Goal: Information Seeking & Learning: Learn about a topic

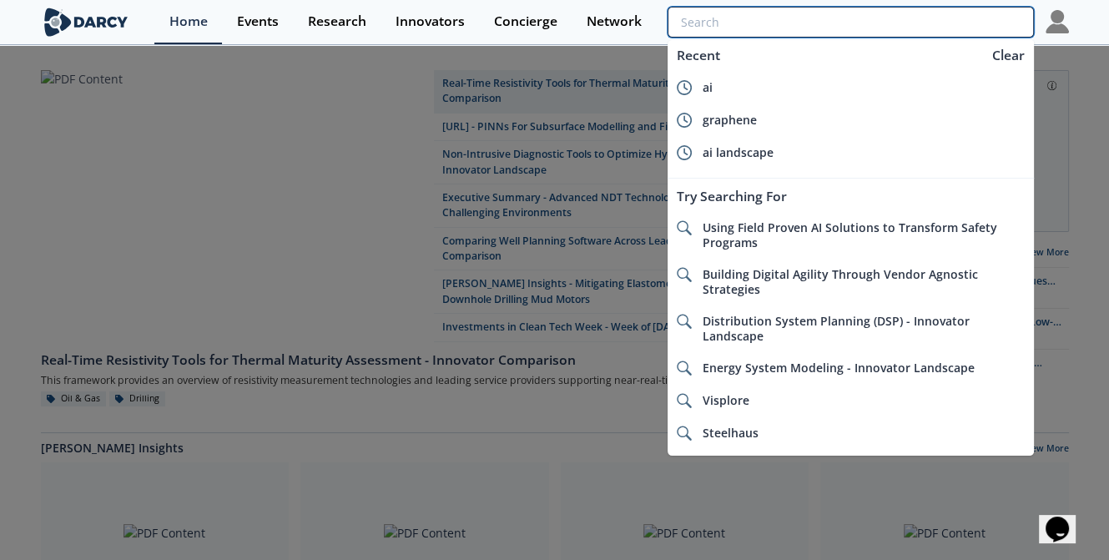
click at [966, 19] on input "search" at bounding box center [851, 22] width 366 height 31
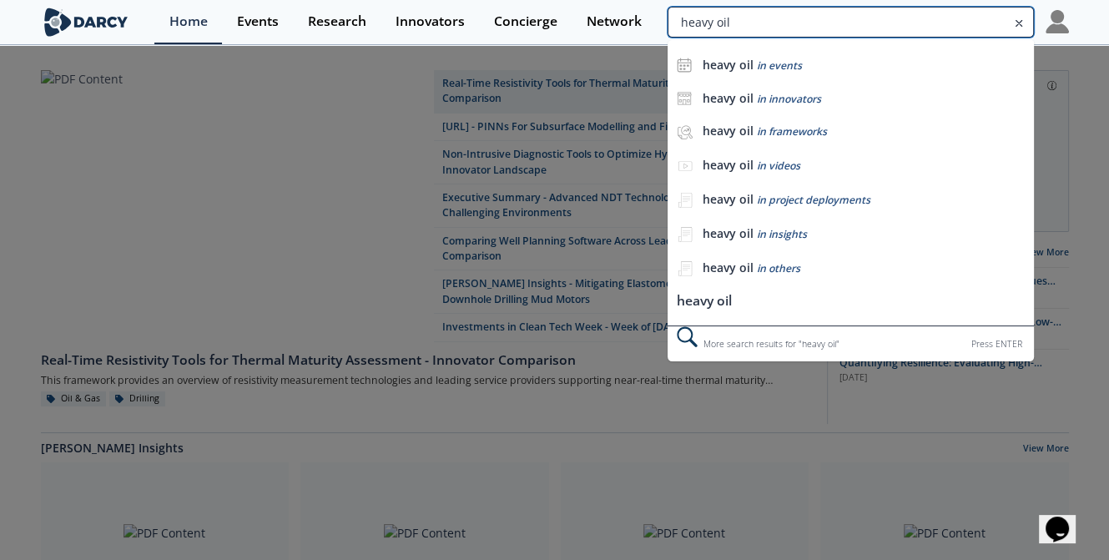
type input "heavy oil"
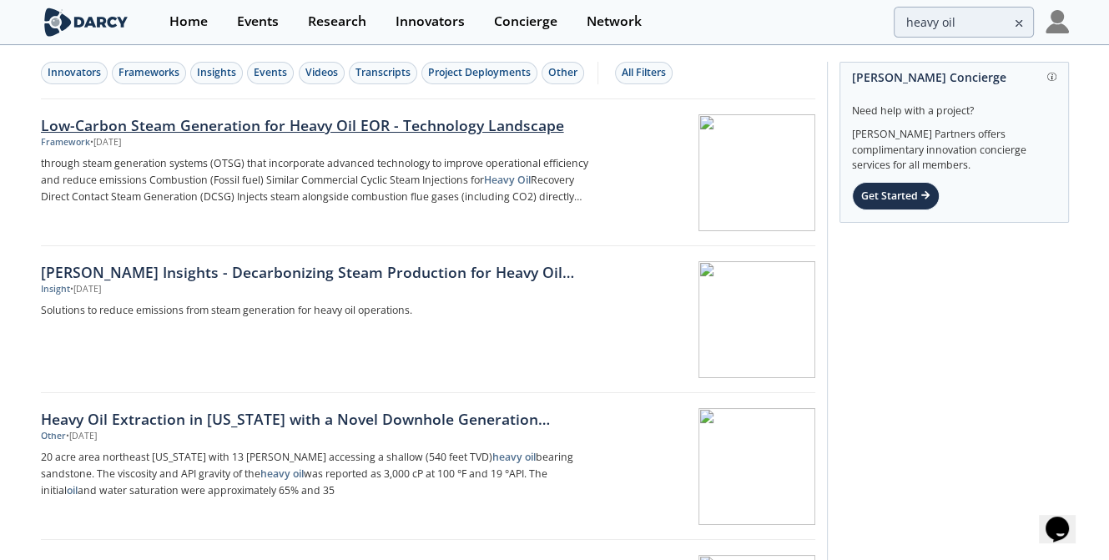
click at [236, 126] on div "Low-Carbon Steam Generation for Heavy Oil EOR - Technology Landscape" at bounding box center [317, 125] width 552 height 22
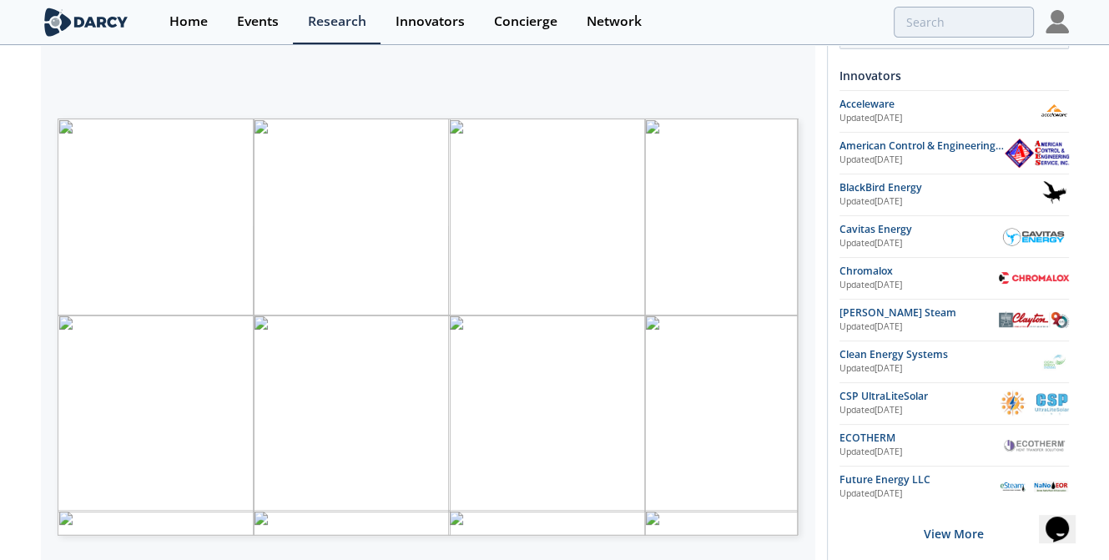
scroll to position [286, 0]
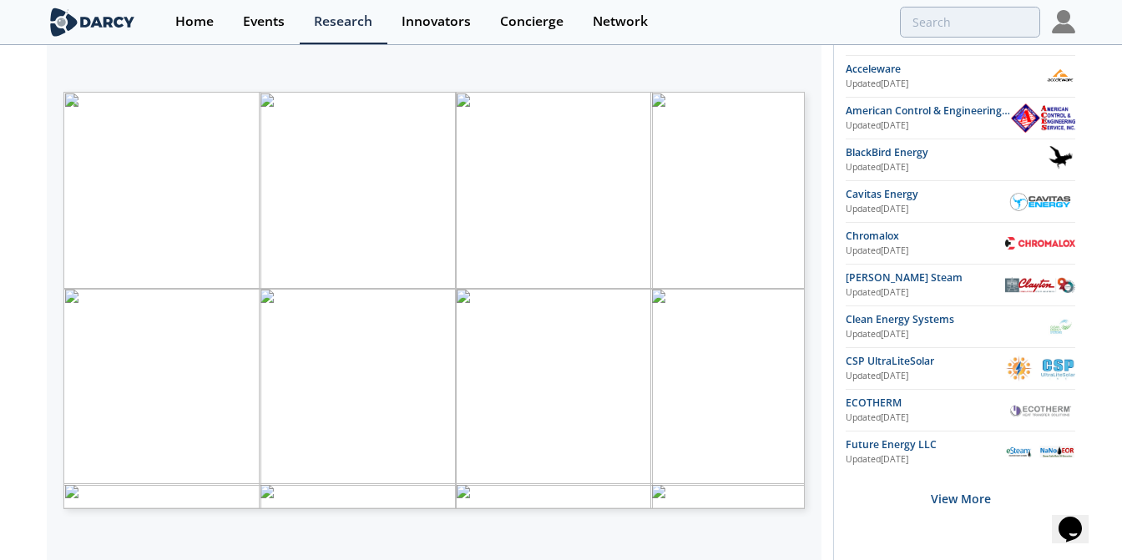
click at [428, 272] on span "Page 1" at bounding box center [659, 371] width 1037 height 518
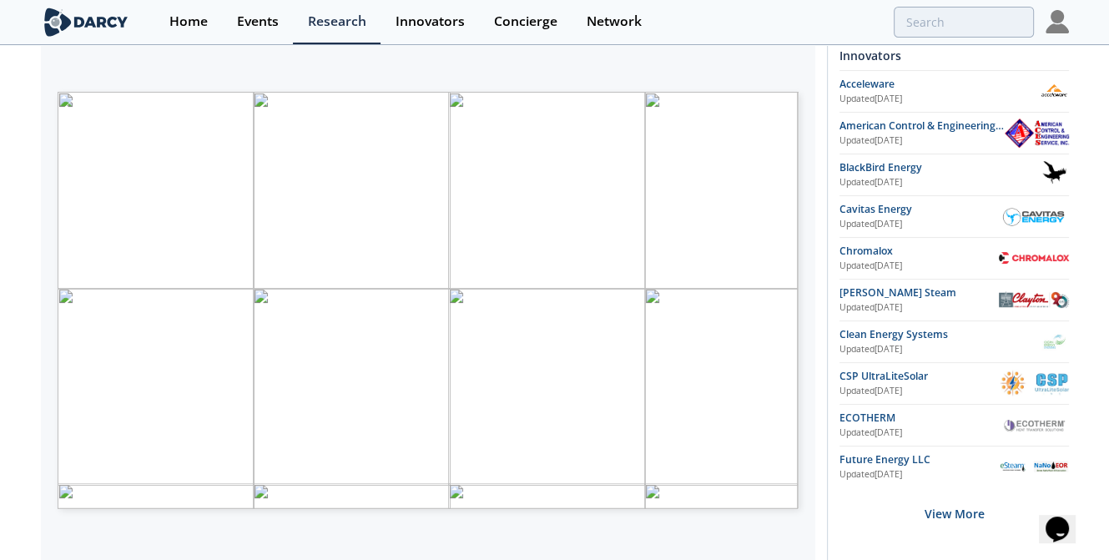
click at [836, 139] on div "Take Action Talk to Researcher Request Update Concierge Request Share Research" at bounding box center [948, 354] width 242 height 1157
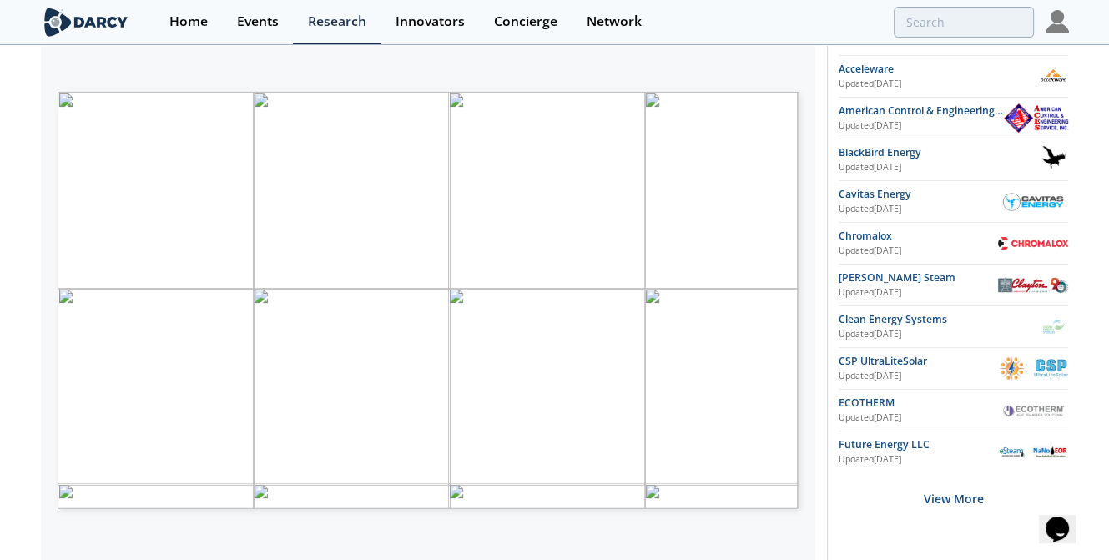
click at [818, 152] on div "Low-Carbon Steam Generation for Heavy Oil EOR - Technology Landscape Framework …" at bounding box center [555, 346] width 1028 height 1172
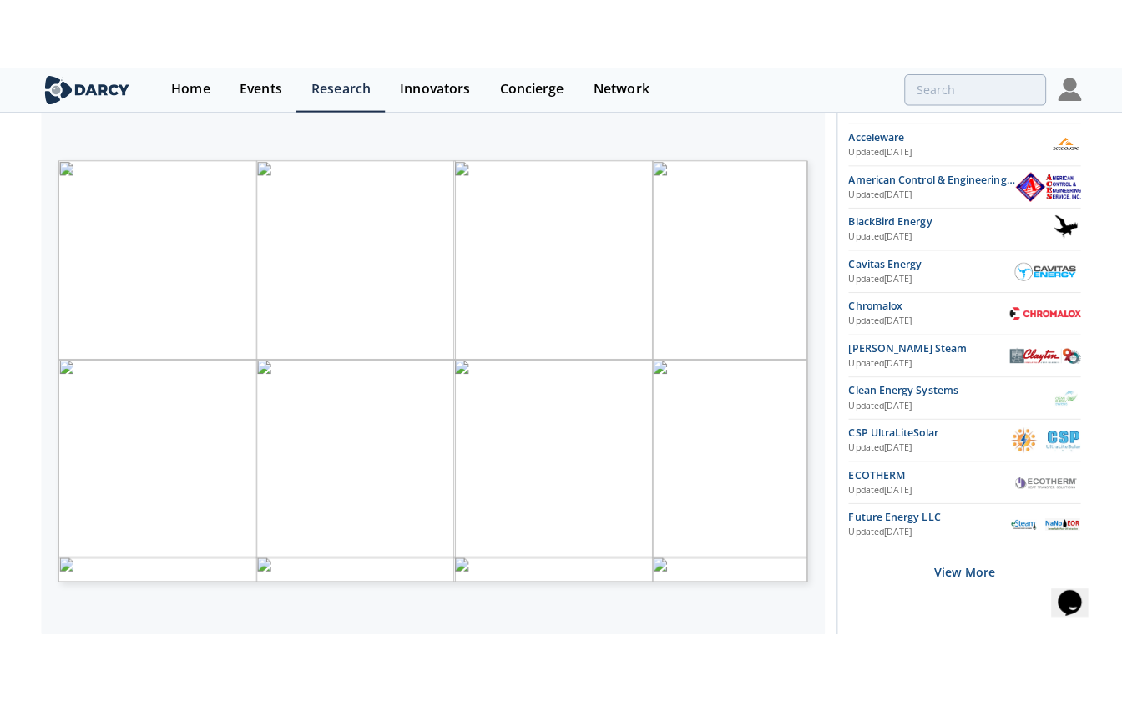
scroll to position [0, 0]
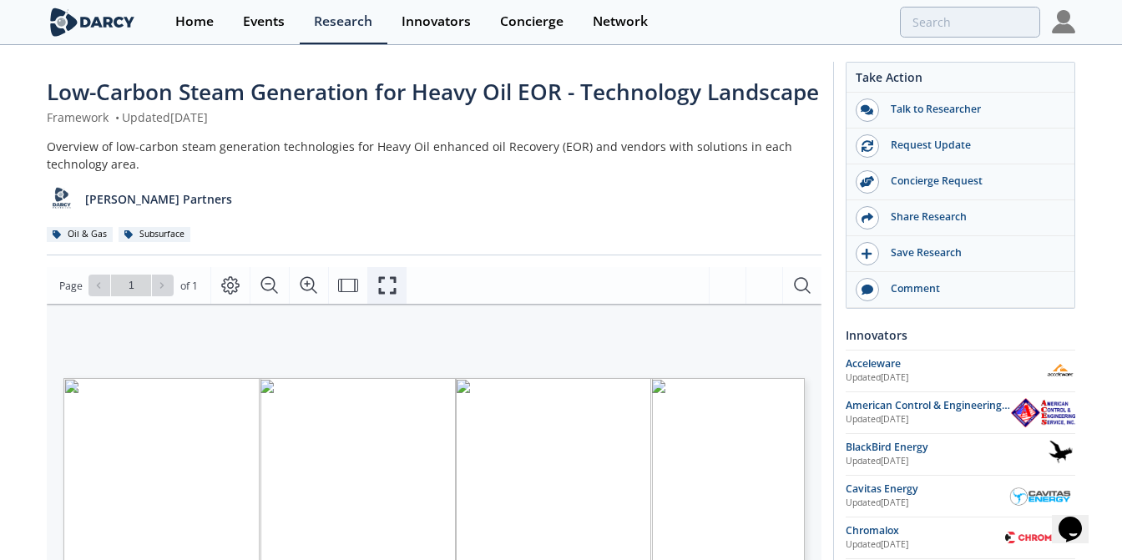
click at [384, 286] on icon "Fullscreen" at bounding box center [387, 285] width 20 height 20
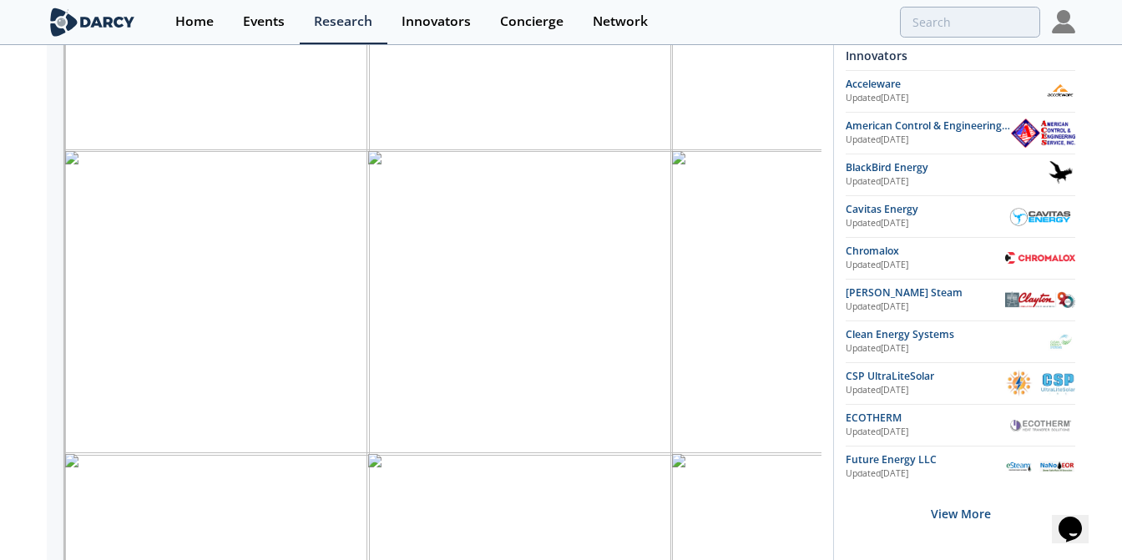
scroll to position [183, 0]
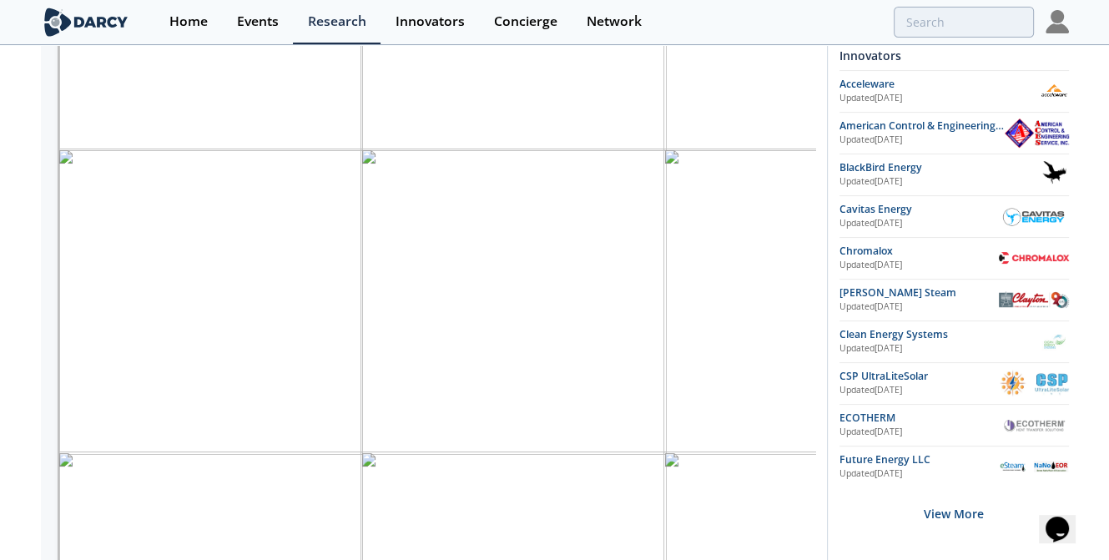
click at [814, 232] on div "Type Description Heat Source Water Volume Req. Compared to OTSG Technology Matu…" at bounding box center [428, 293] width 774 height 564
click at [825, 233] on div "Low-Carbon Steam Generation for Heavy Oil EOR - Technology Landscape Framework …" at bounding box center [555, 340] width 1028 height 1172
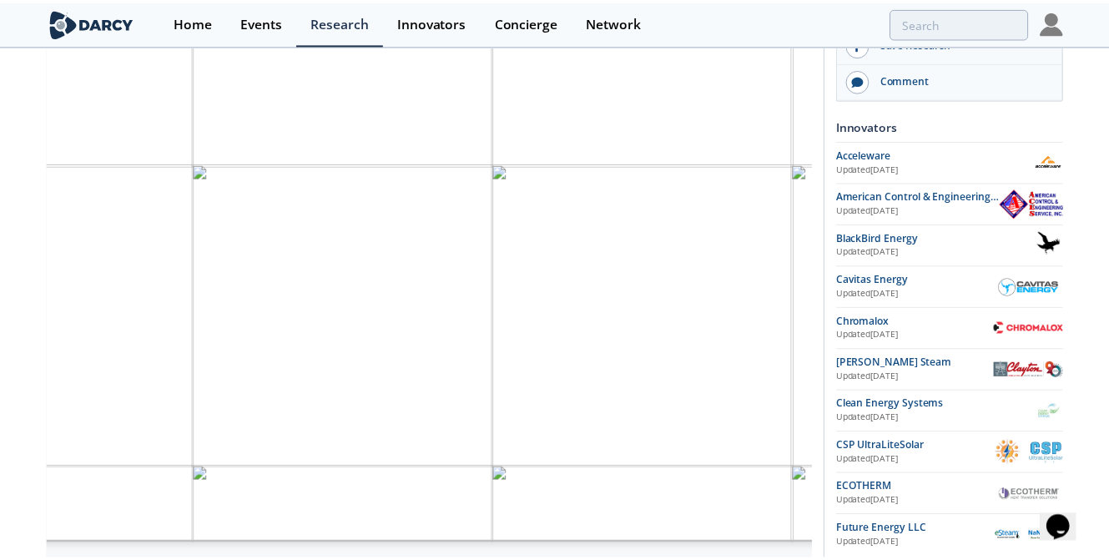
scroll to position [774, 1568]
